Goal: Book appointment/travel/reservation

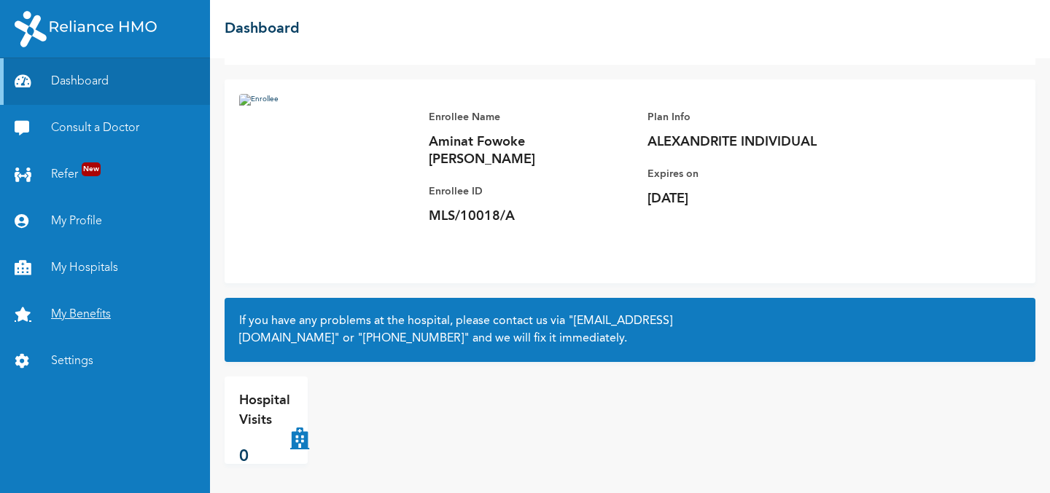
click at [71, 308] on link "My Benefits" at bounding box center [105, 315] width 210 height 47
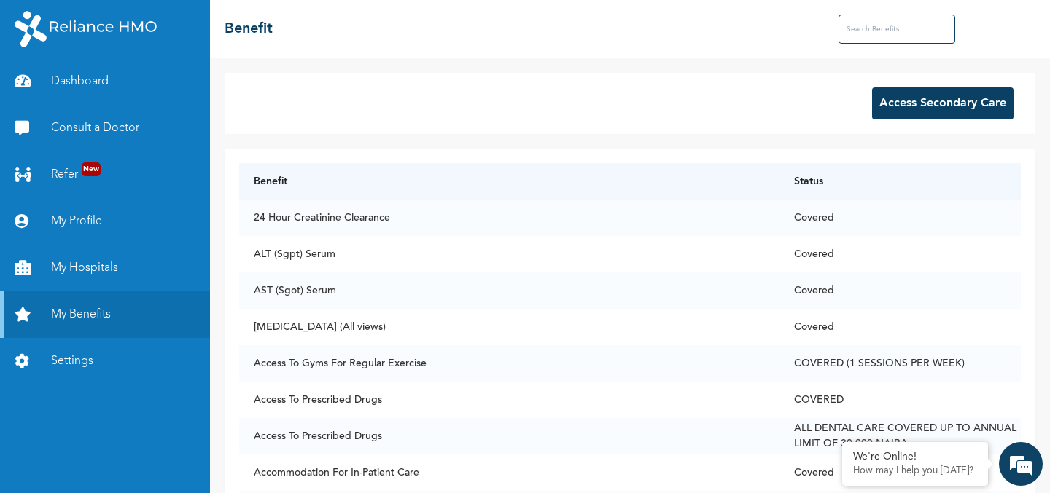
click at [881, 31] on input "text" at bounding box center [896, 29] width 117 height 29
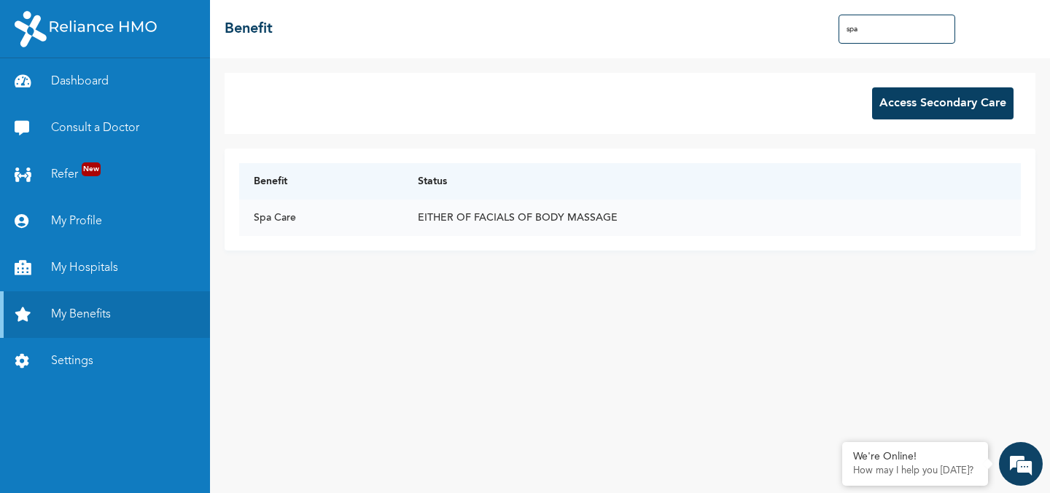
type input "spa"
click at [607, 219] on td "EITHER OF FACIALS OF BODY MASSAGE" at bounding box center [711, 218] width 617 height 36
click at [913, 101] on button "Access Secondary Care" at bounding box center [942, 103] width 141 height 32
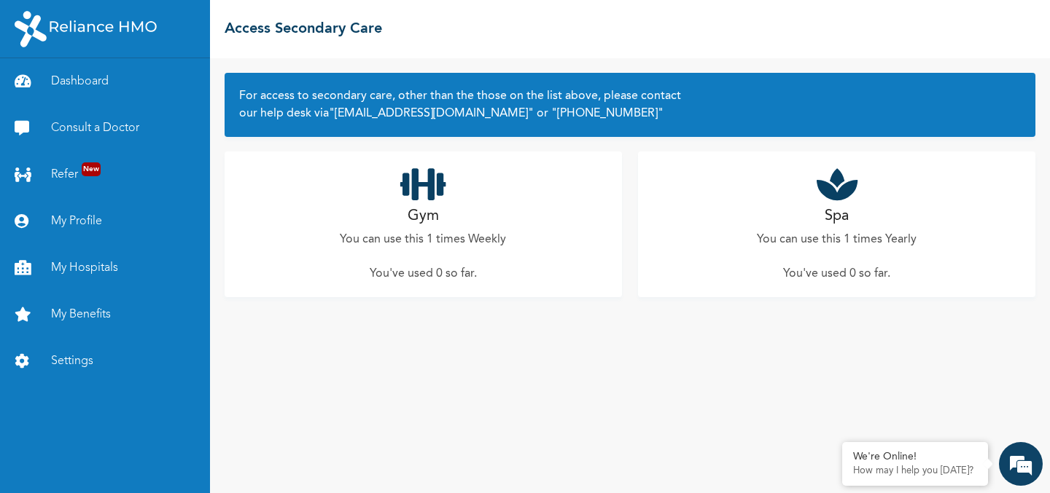
click at [827, 203] on div "Spa You can use this 1 times Yearly You've used 0 so far ." at bounding box center [836, 225] width 397 height 146
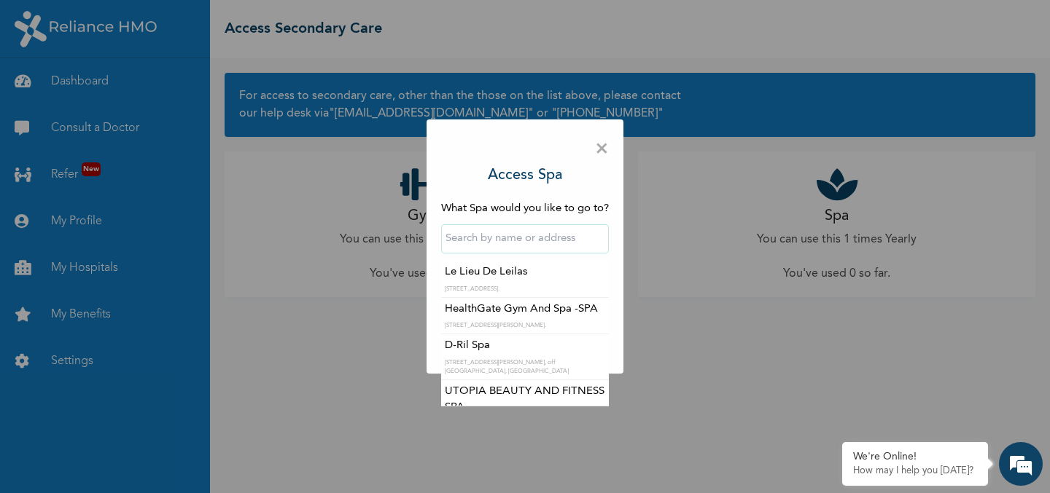
click at [551, 247] on input "text" at bounding box center [525, 238] width 168 height 29
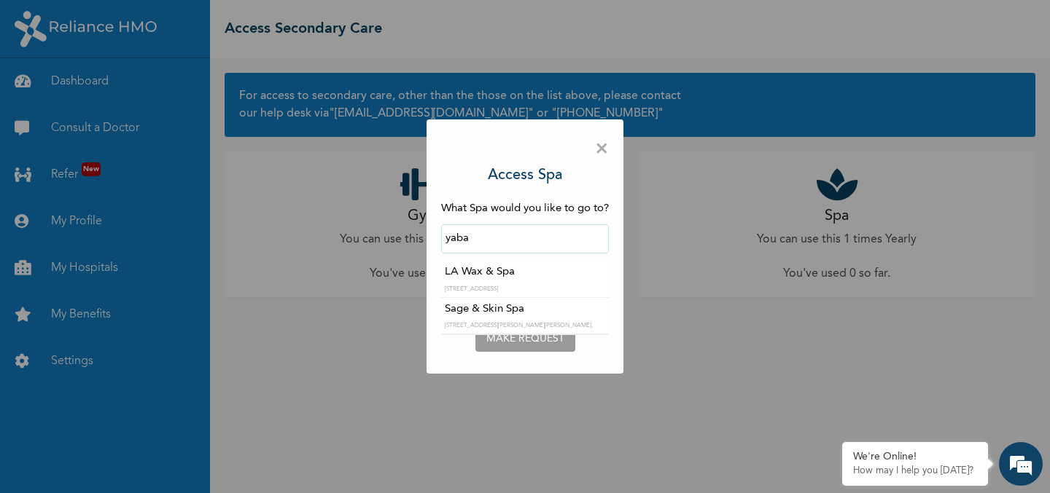
type input "LA Wax & Spa"
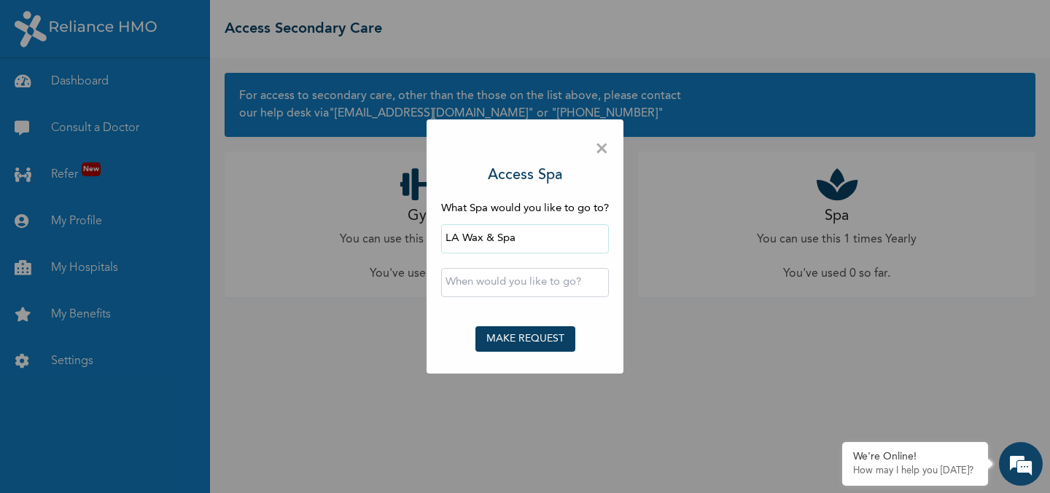
click at [539, 274] on input "text" at bounding box center [525, 282] width 168 height 29
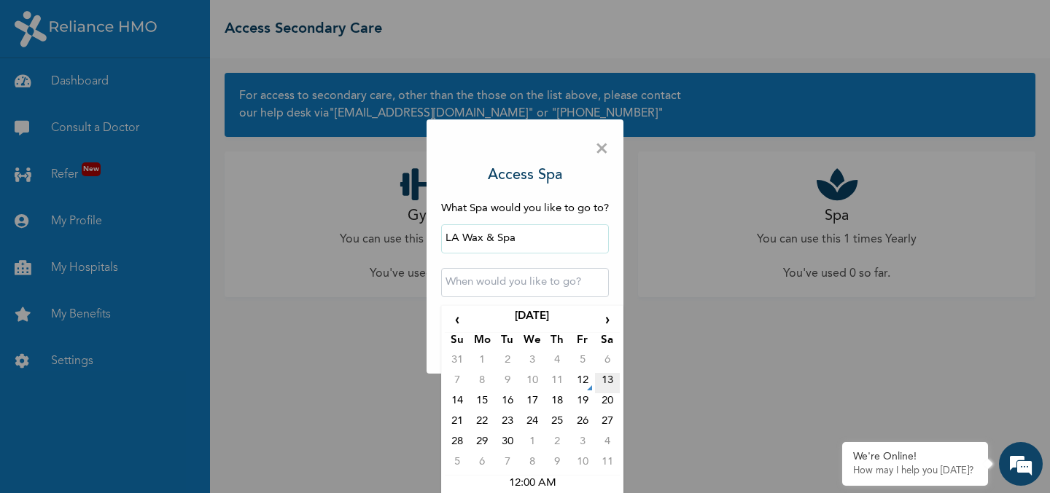
click at [600, 378] on td "13" at bounding box center [607, 383] width 25 height 20
type input "[DATE] 12:00 AM"
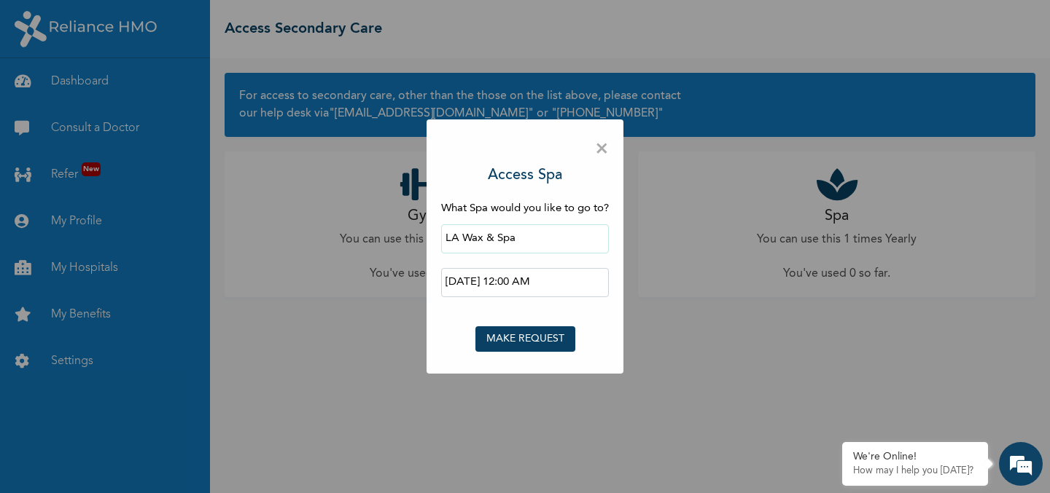
click at [543, 329] on button "MAKE REQUEST" at bounding box center [525, 340] width 100 height 26
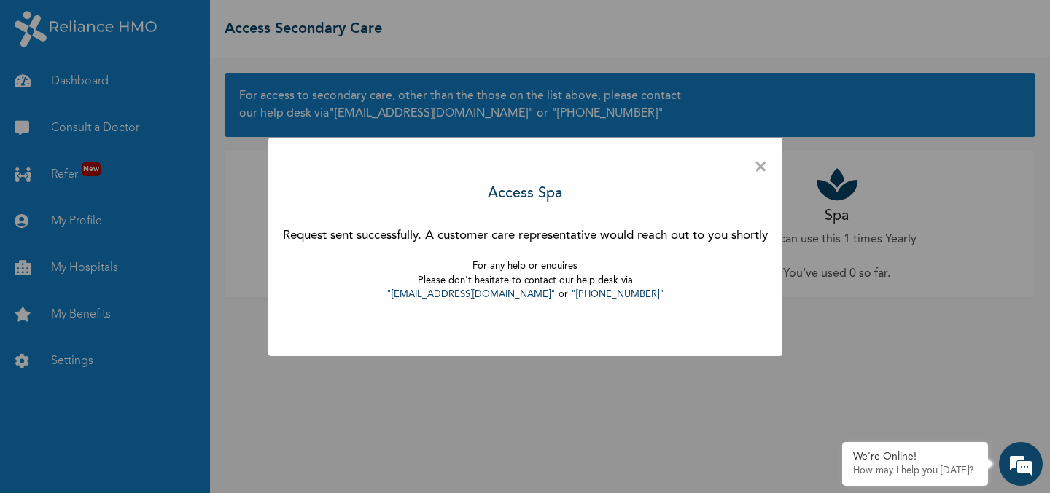
click at [768, 164] on span "×" at bounding box center [761, 167] width 14 height 31
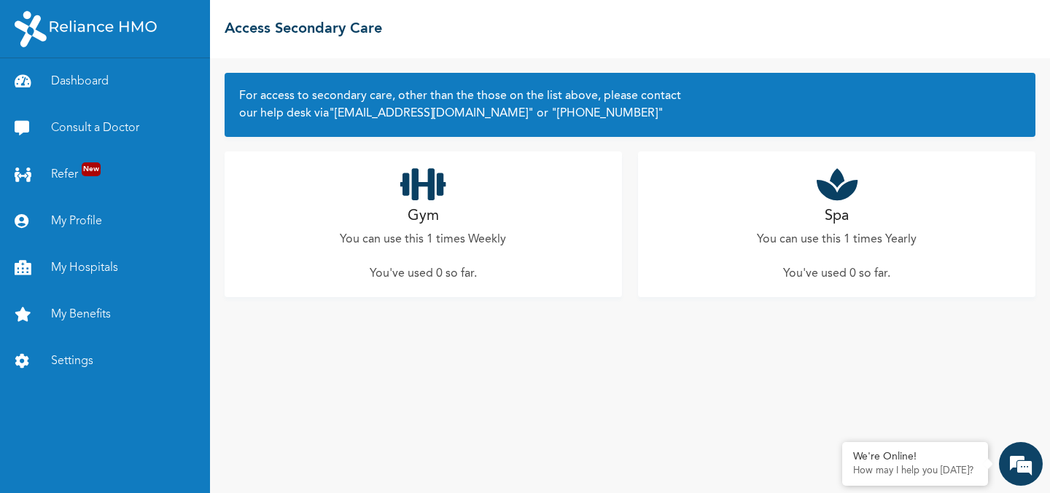
click at [835, 246] on p "You can use this 1 times Yearly" at bounding box center [837, 239] width 160 height 17
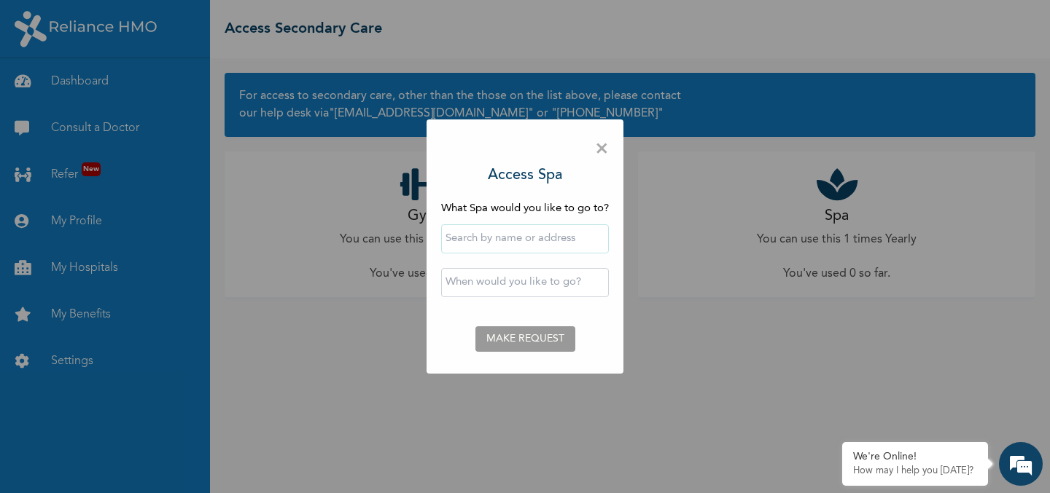
click at [520, 238] on input "text" at bounding box center [525, 238] width 168 height 29
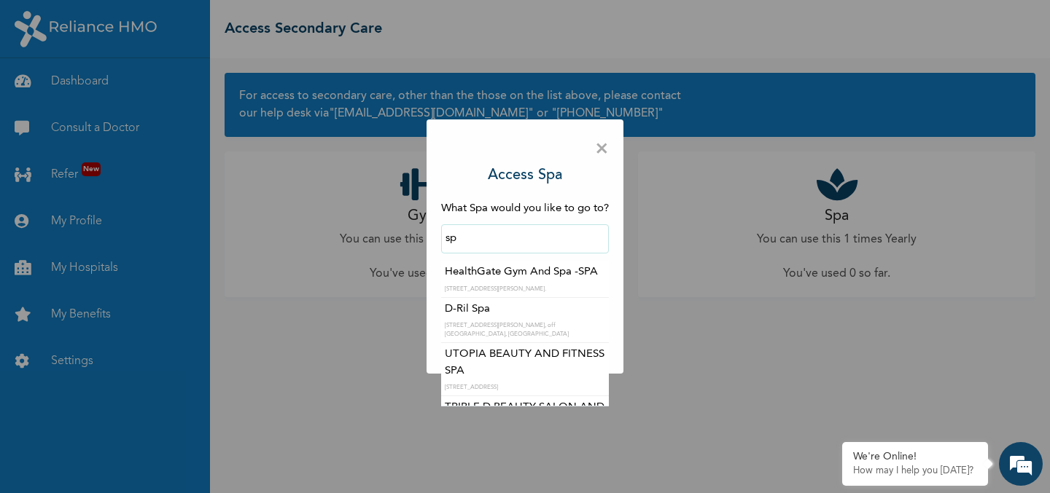
type input "s"
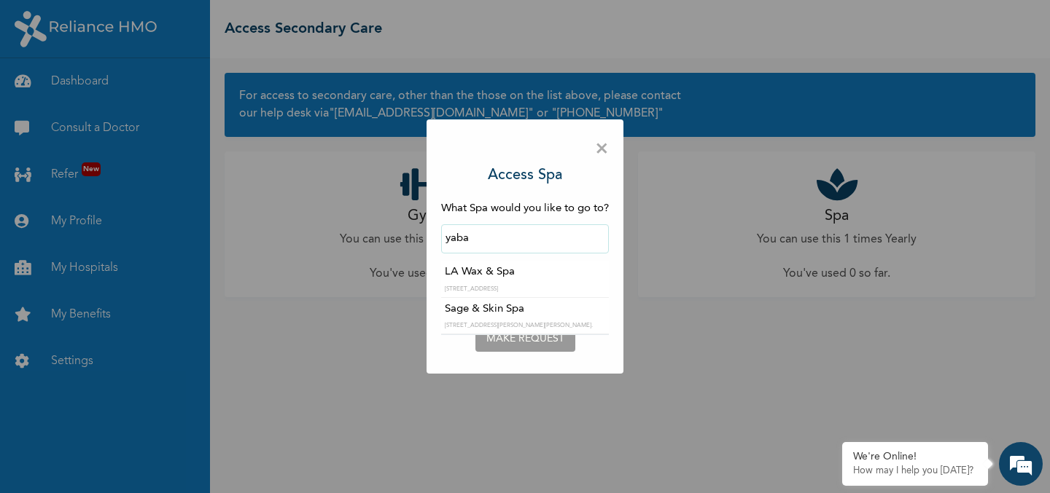
type input "LA Wax & Spa"
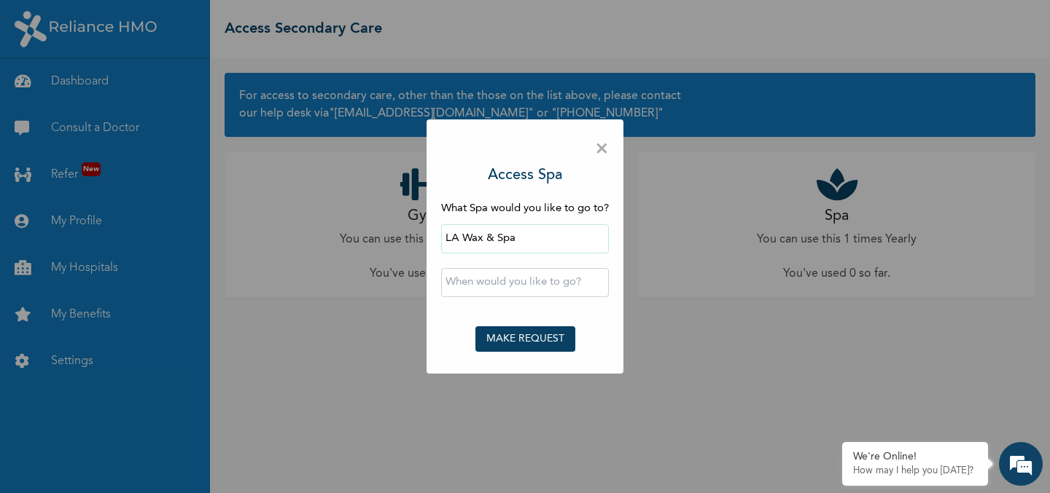
click at [572, 282] on input "text" at bounding box center [525, 282] width 168 height 29
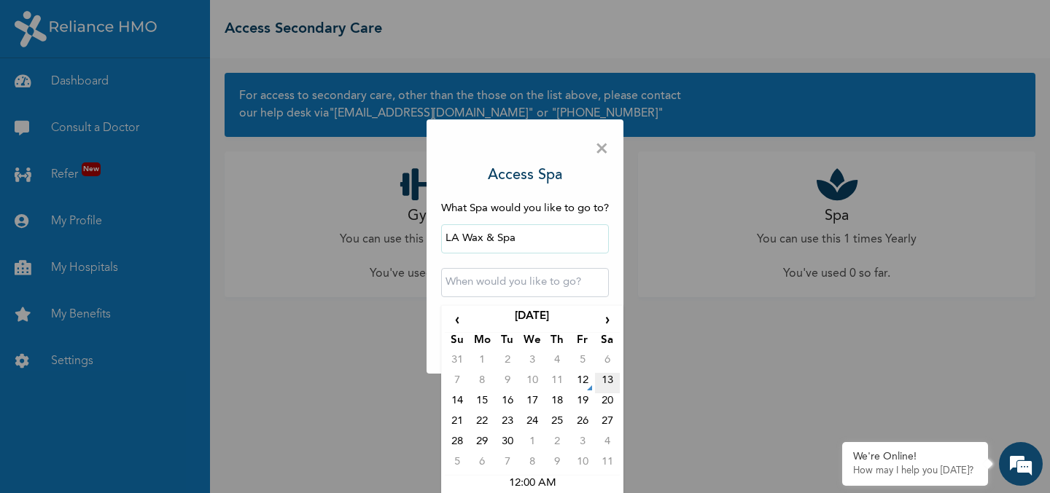
click at [606, 377] on td "13" at bounding box center [607, 383] width 25 height 20
click at [552, 274] on input "[DATE] 12:00 AM" at bounding box center [525, 282] width 168 height 29
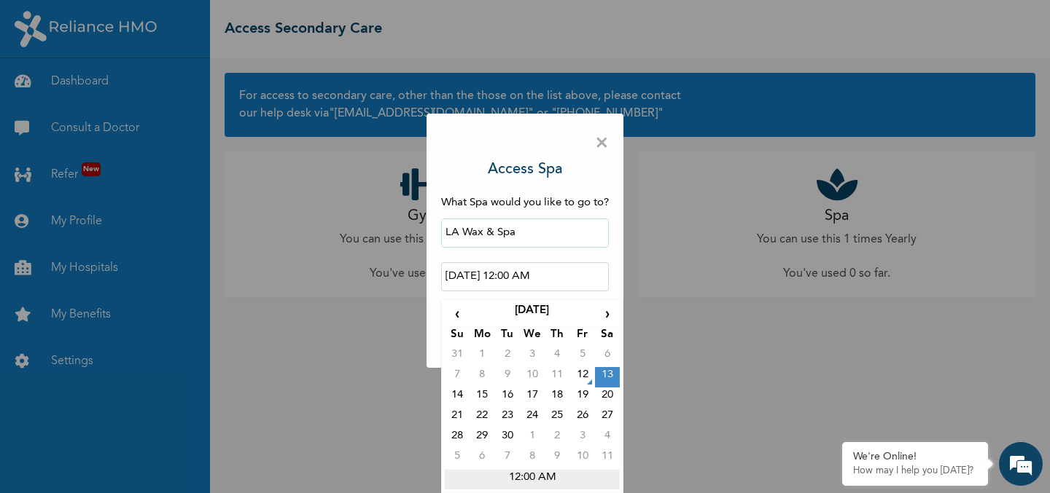
click at [513, 472] on td "12:00 AM" at bounding box center [532, 479] width 175 height 20
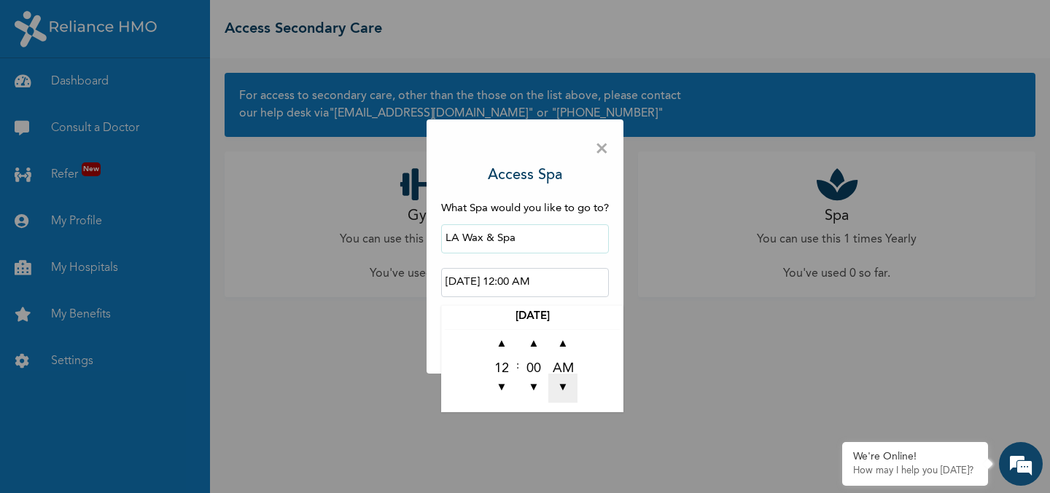
click at [566, 388] on span "▼" at bounding box center [562, 388] width 29 height 29
type input "2025-09-13 12:00 PM"
click at [566, 234] on input "LA Wax & Spa" at bounding box center [525, 238] width 168 height 29
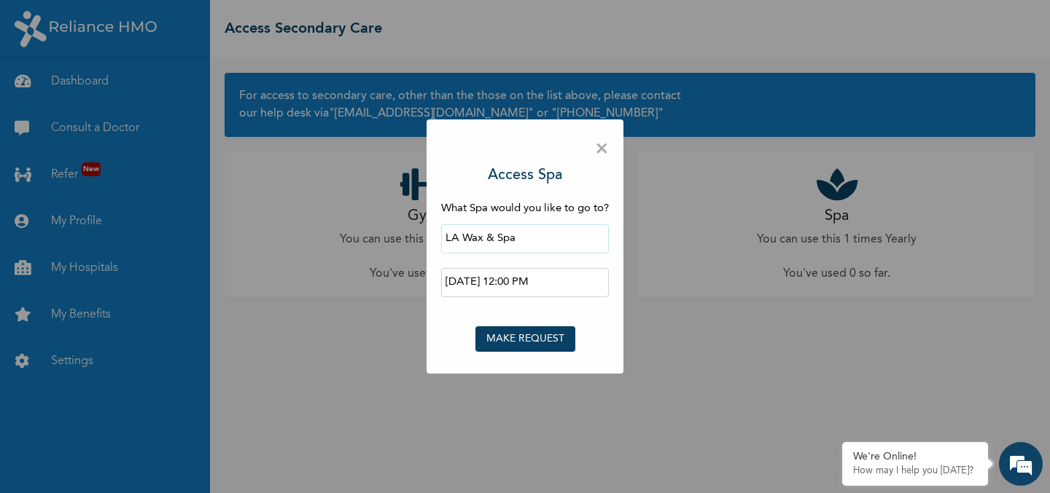
click at [529, 341] on button "MAKE REQUEST" at bounding box center [525, 340] width 100 height 26
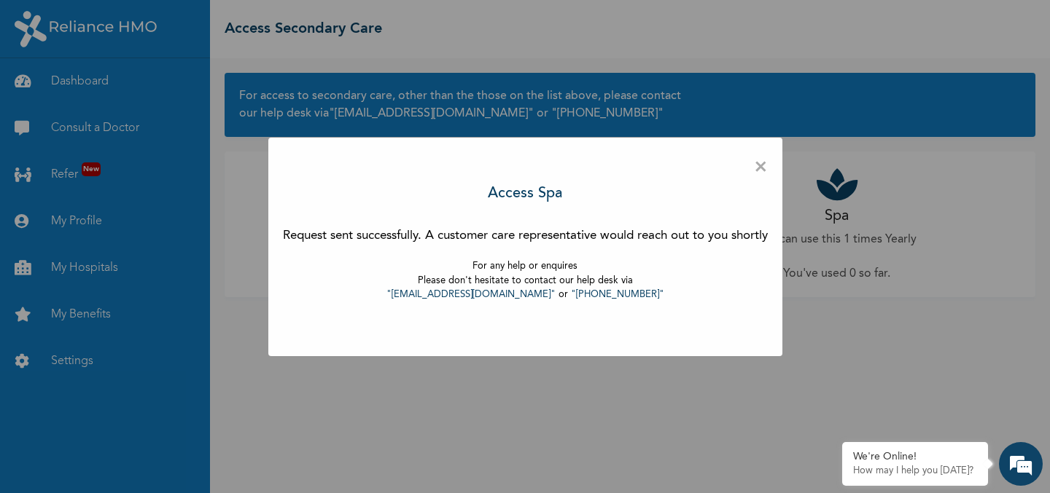
click at [763, 165] on span "×" at bounding box center [761, 167] width 14 height 31
